Goal: Find specific page/section: Find specific page/section

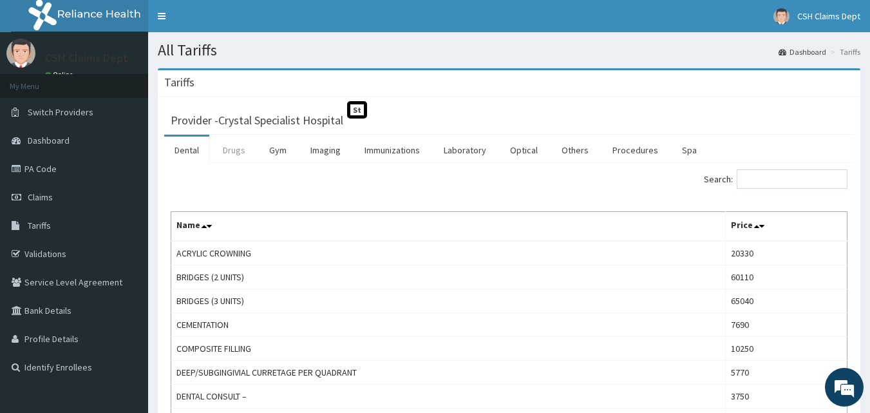
click at [239, 158] on link "Drugs" at bounding box center [234, 150] width 43 height 27
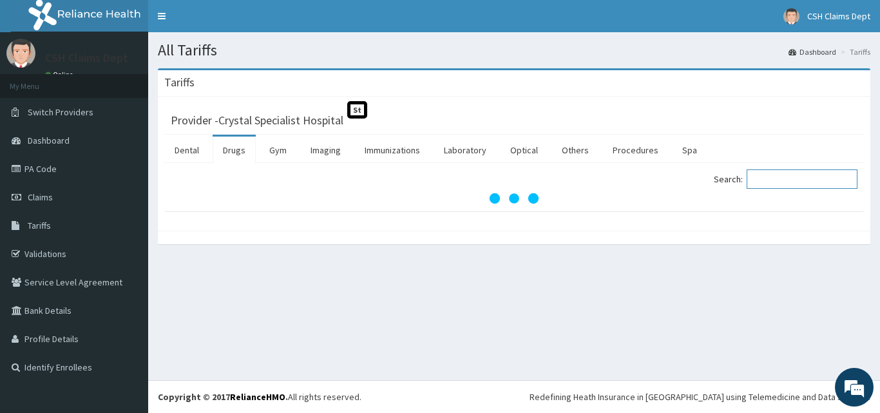
click at [773, 181] on input "Search:" at bounding box center [801, 178] width 111 height 19
type input "T"
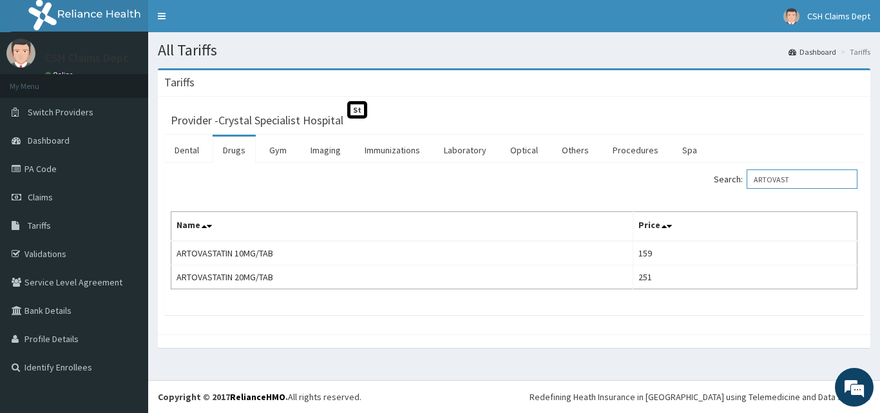
click at [772, 176] on input "ARTOVAST" at bounding box center [801, 178] width 111 height 19
type input "ARTOVAST"
click at [30, 179] on link "PA Code" at bounding box center [74, 169] width 148 height 28
